Goal: Navigation & Orientation: Find specific page/section

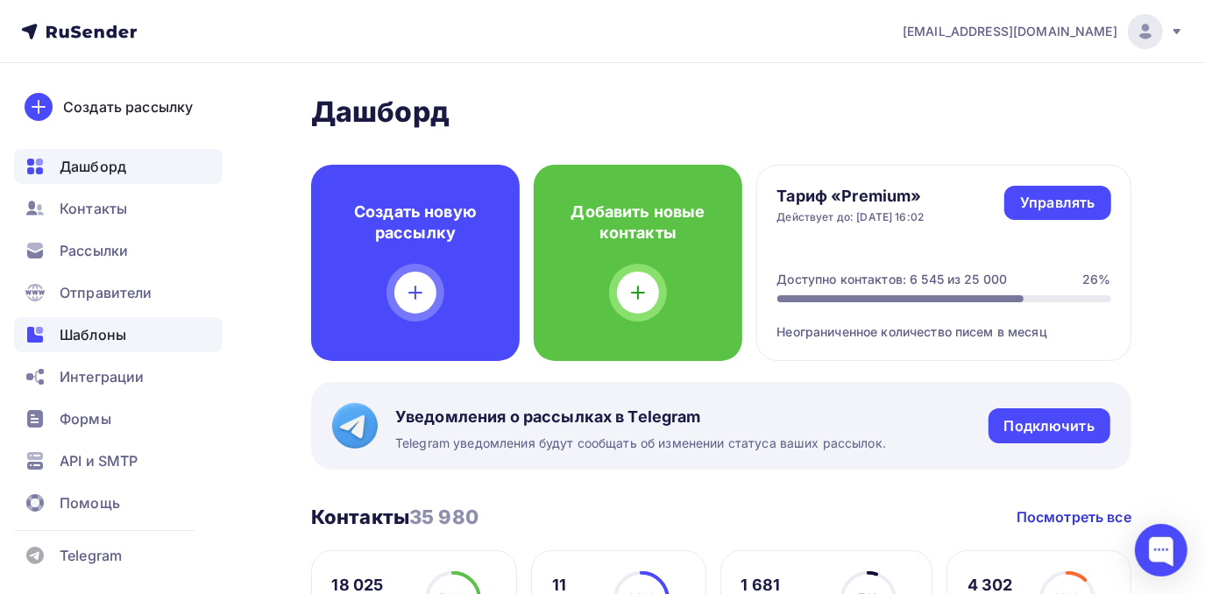
click at [124, 322] on div "Шаблоны" at bounding box center [118, 334] width 209 height 35
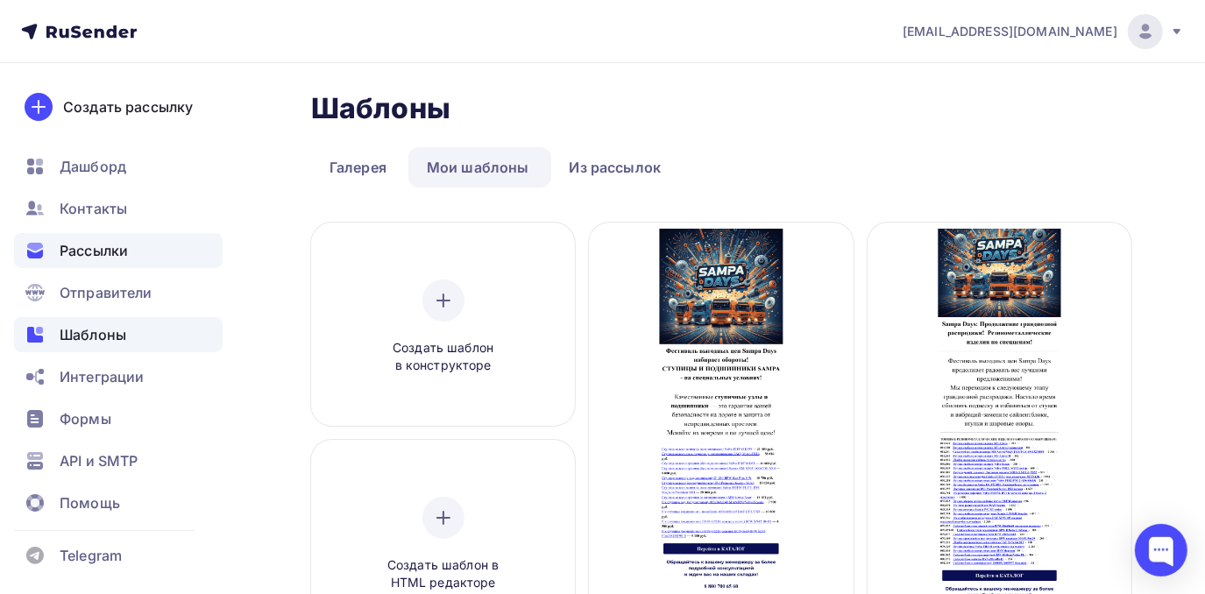
click at [98, 249] on span "Рассылки" at bounding box center [94, 250] width 68 height 21
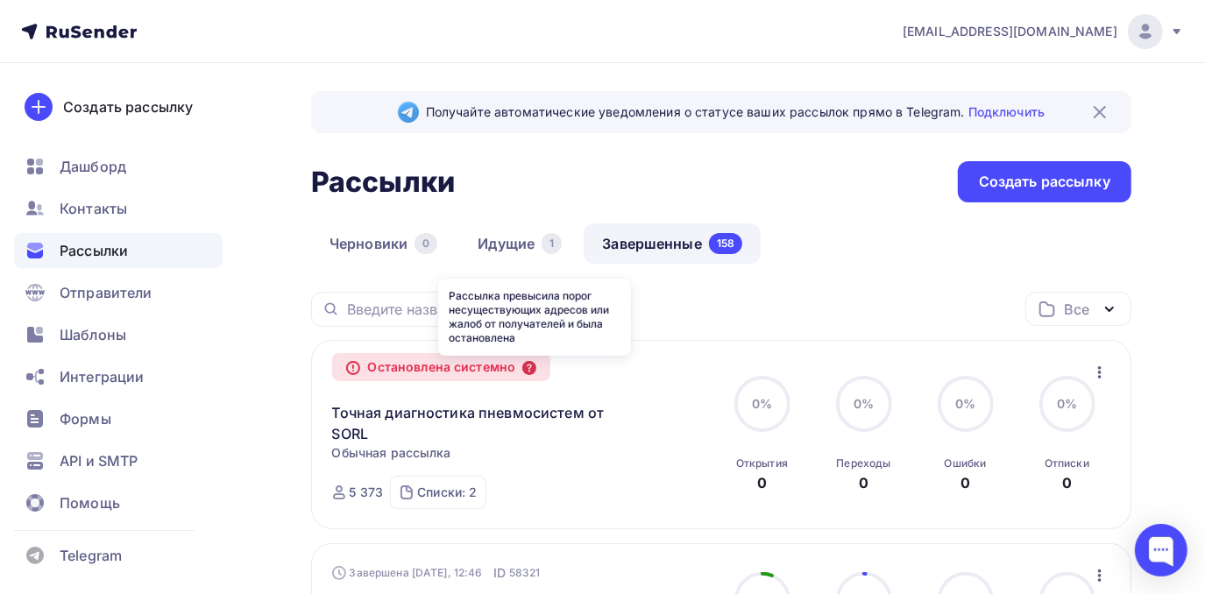
click at [531, 370] on icon at bounding box center [529, 368] width 14 height 14
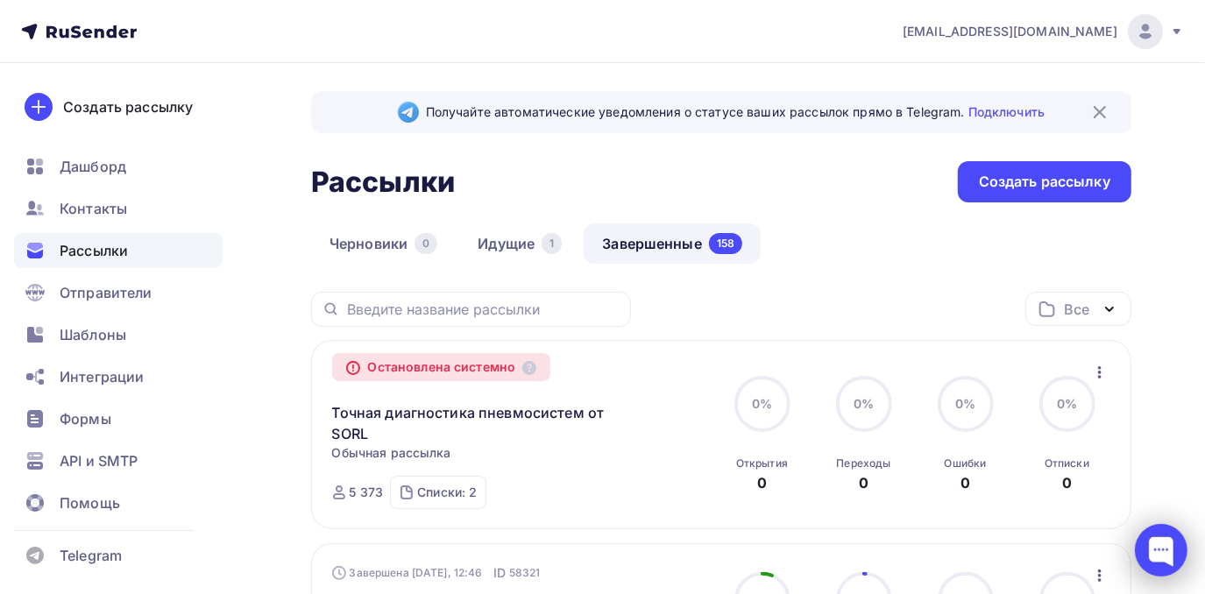
click at [1157, 548] on div at bounding box center [1161, 550] width 53 height 53
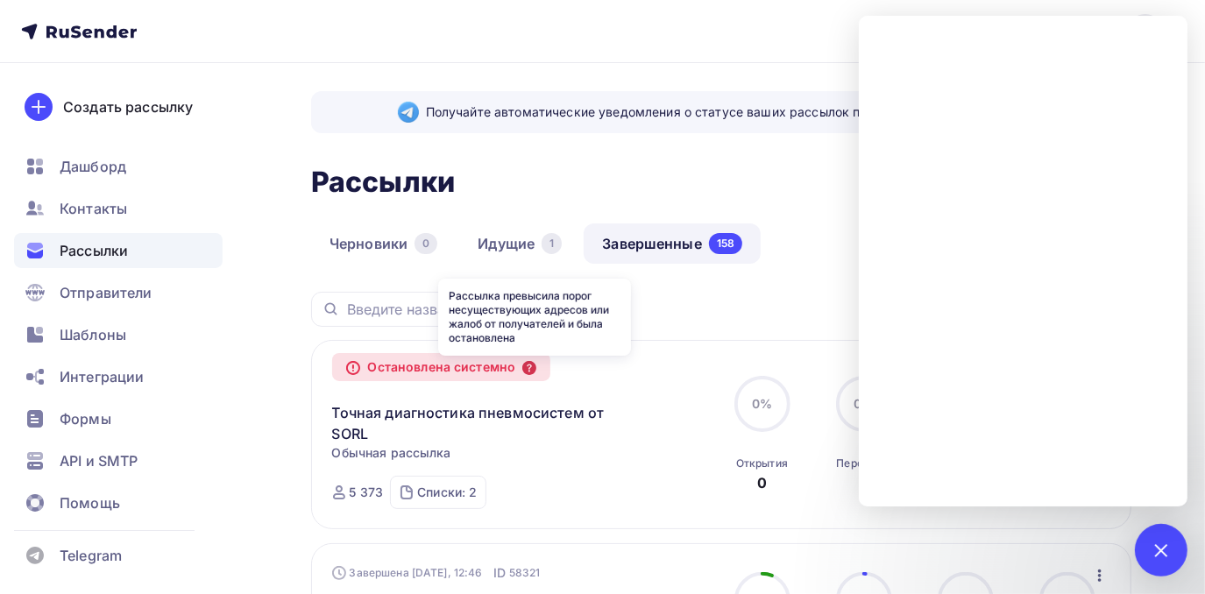
click at [536, 368] on icon at bounding box center [529, 368] width 14 height 14
click at [747, 45] on nav "[EMAIL_ADDRESS][DOMAIN_NAME] Аккаунт Тарифы Выйти Создать рассылку [GEOGRAPHIC_…" at bounding box center [602, 31] width 1205 height 63
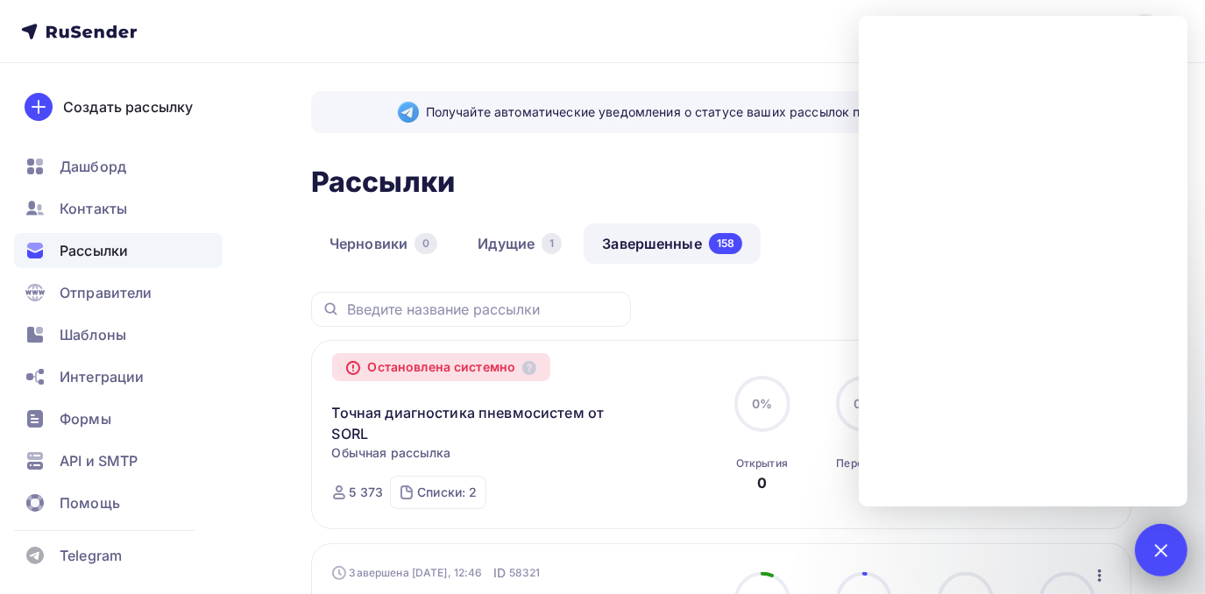
click at [1158, 552] on div at bounding box center [1161, 550] width 24 height 24
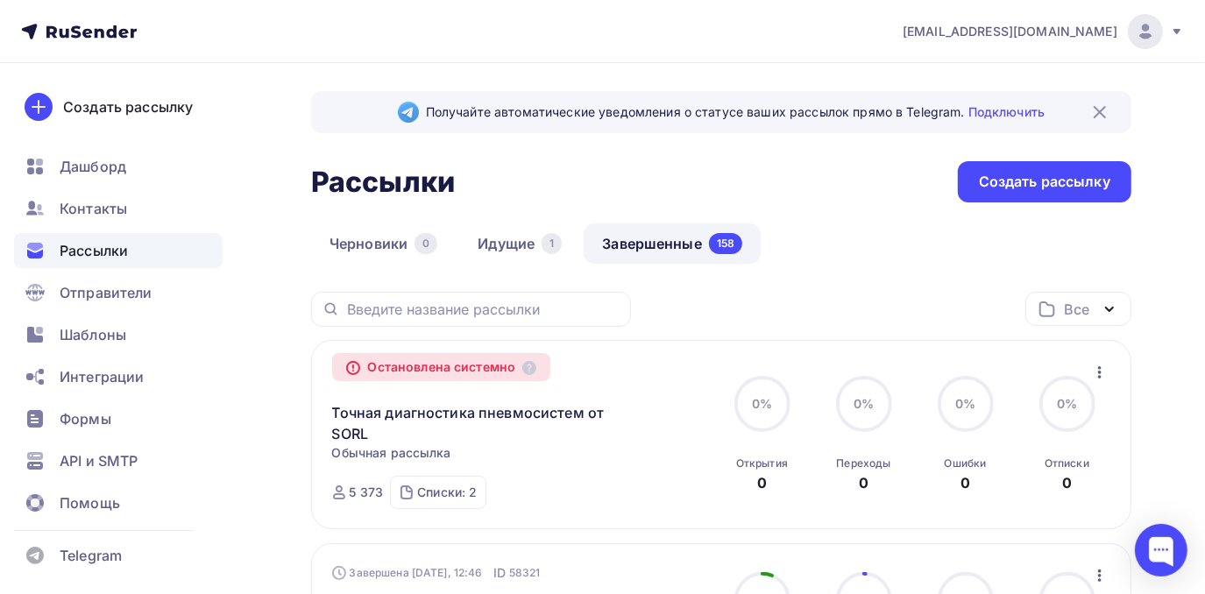
click at [1170, 35] on icon at bounding box center [1177, 32] width 14 height 14
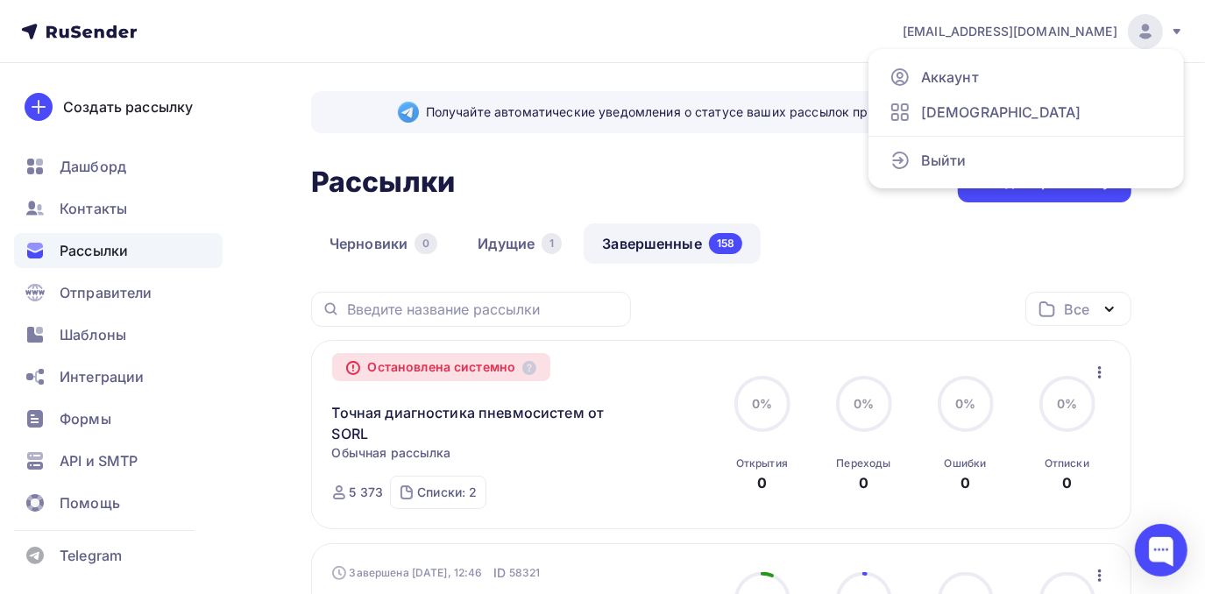
click at [1170, 35] on icon at bounding box center [1177, 32] width 14 height 14
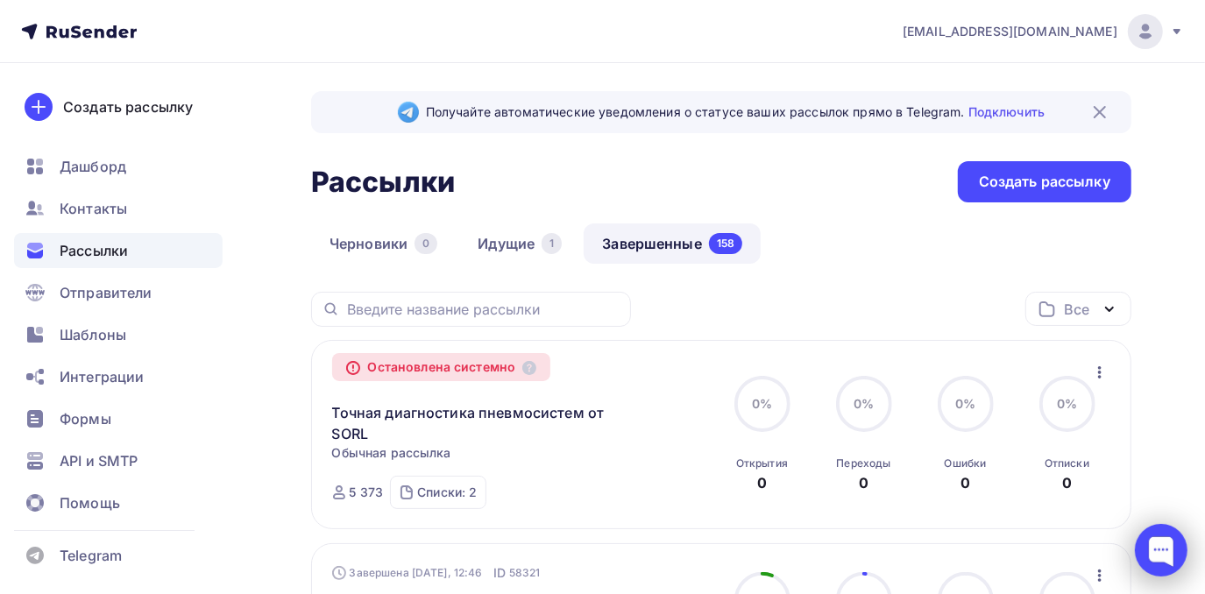
click at [1153, 554] on div at bounding box center [1161, 550] width 53 height 53
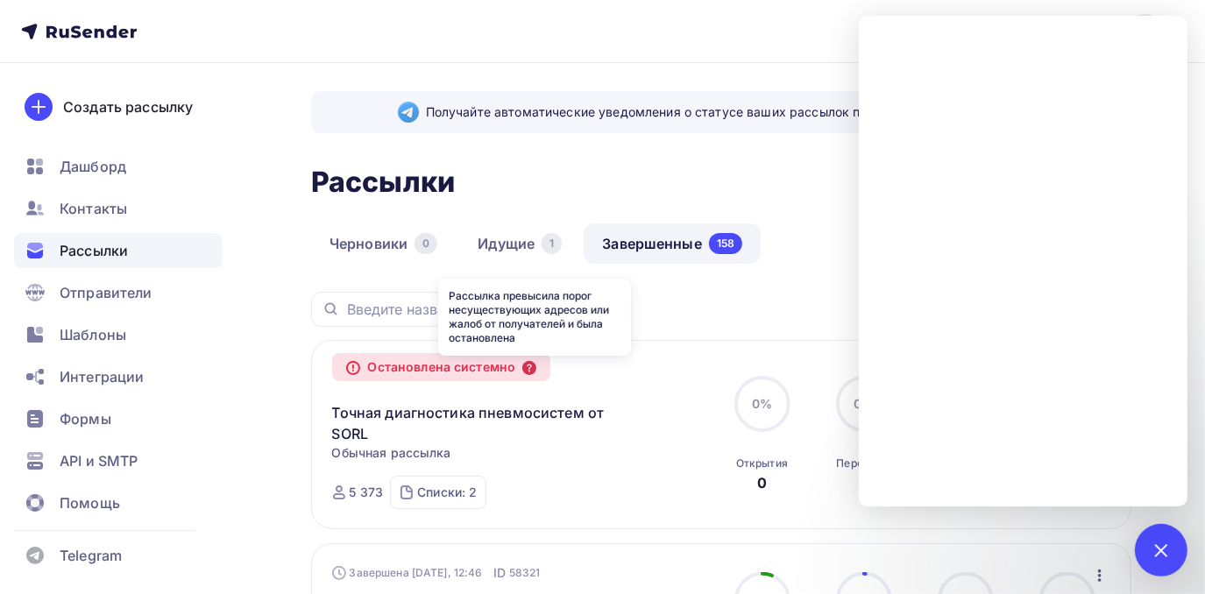
click at [536, 364] on icon at bounding box center [529, 368] width 14 height 14
